Goal: Task Accomplishment & Management: Use online tool/utility

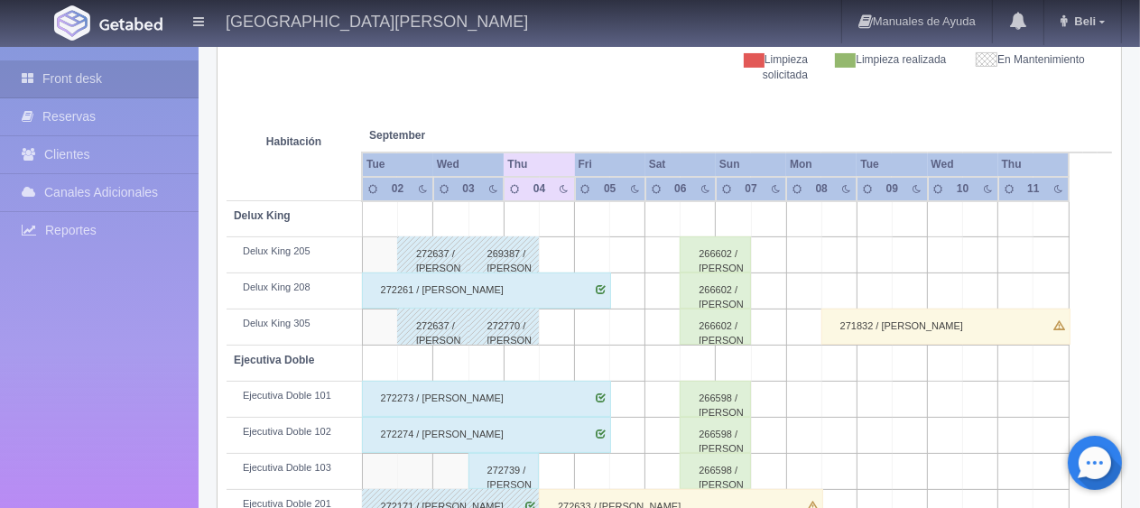
scroll to position [90, 0]
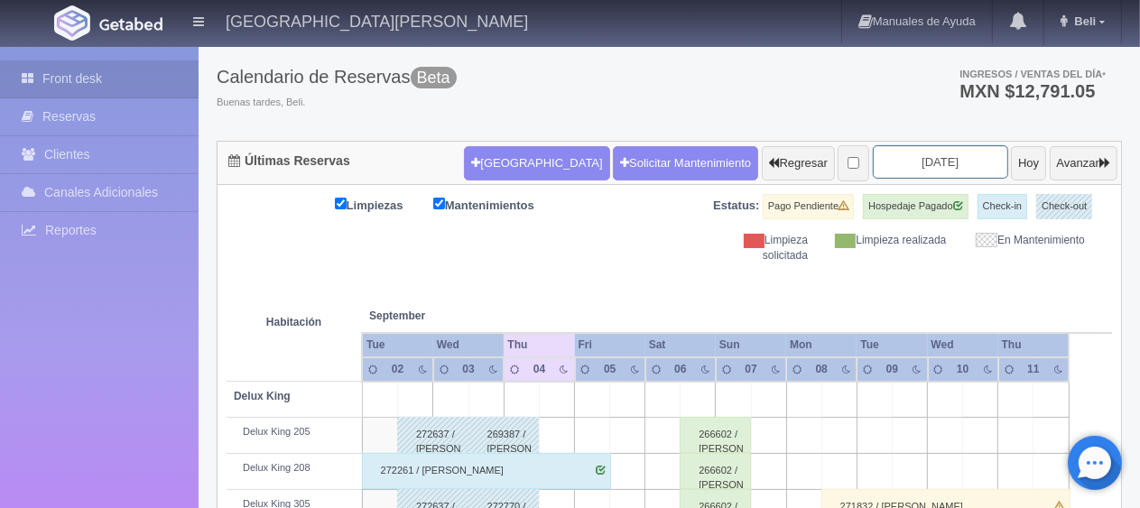
click at [894, 150] on input "[DATE]" at bounding box center [940, 161] width 135 height 33
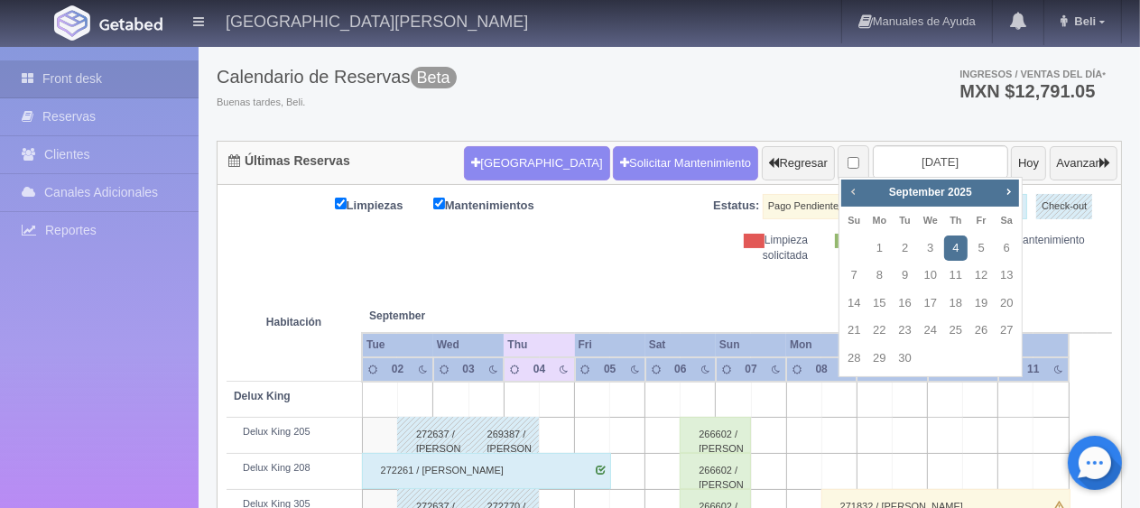
click at [849, 195] on span "Prev" at bounding box center [853, 191] width 14 height 14
click at [845, 383] on link "31" at bounding box center [853, 386] width 23 height 26
type input "[DATE]"
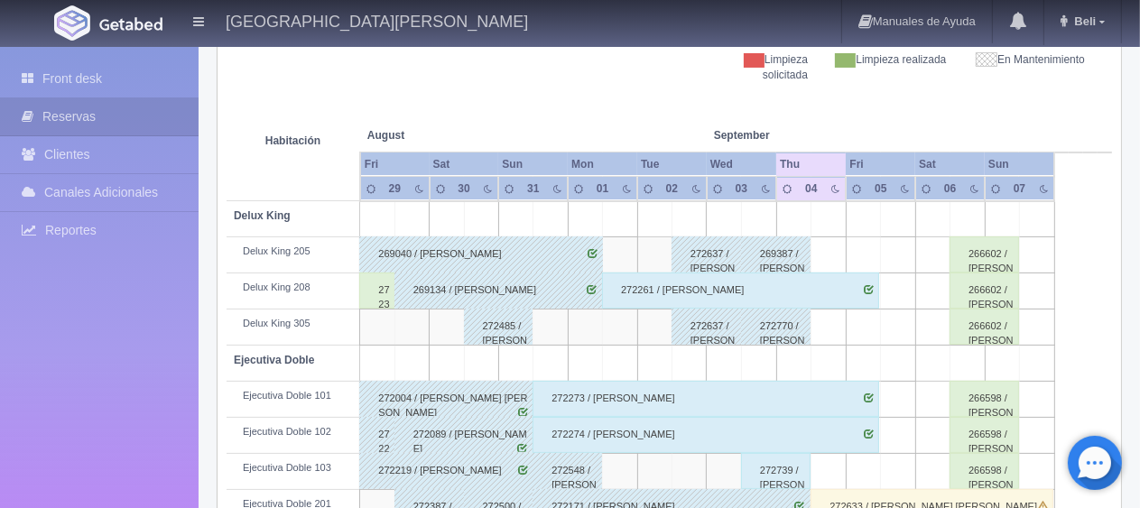
click at [563, 127] on th at bounding box center [550, 117] width 104 height 69
click at [495, 247] on div "269040 / Salvador Diaz Falcon" at bounding box center [481, 255] width 244 height 36
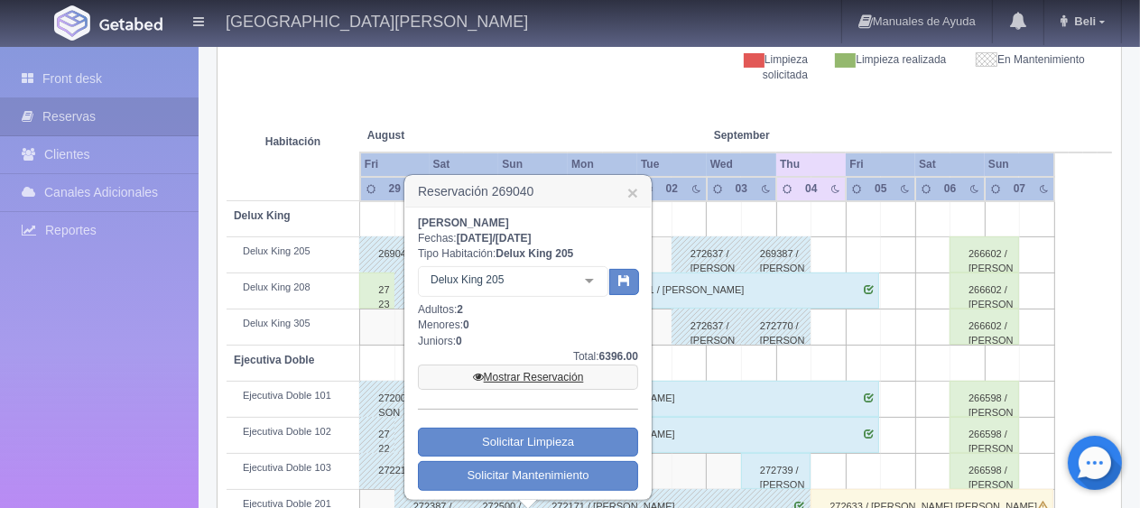
click at [565, 374] on link "Mostrar Reservación" at bounding box center [528, 377] width 220 height 25
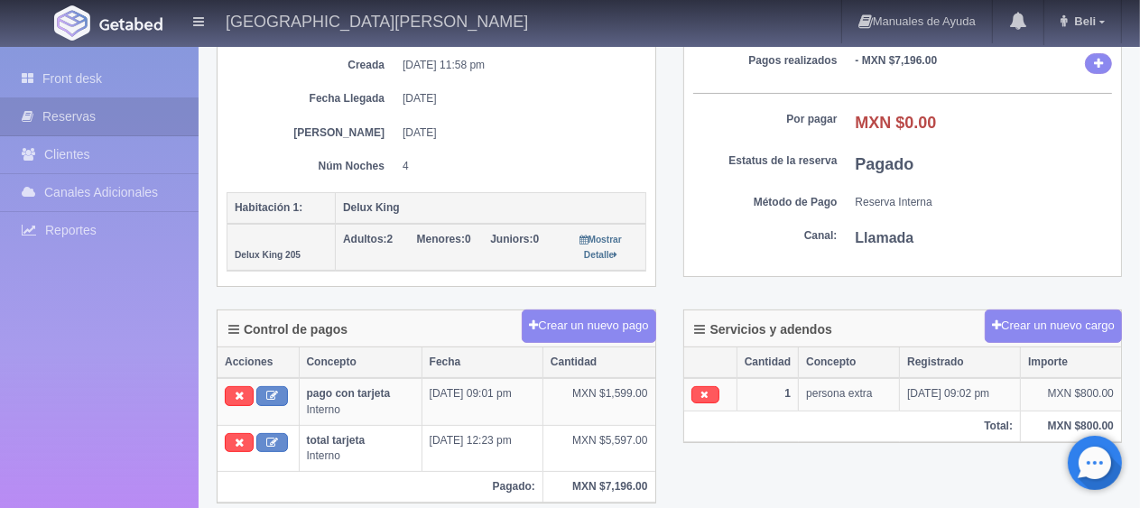
scroll to position [271, 0]
click at [79, 72] on link "Front desk" at bounding box center [99, 78] width 199 height 37
